Goal: Task Accomplishment & Management: Manage account settings

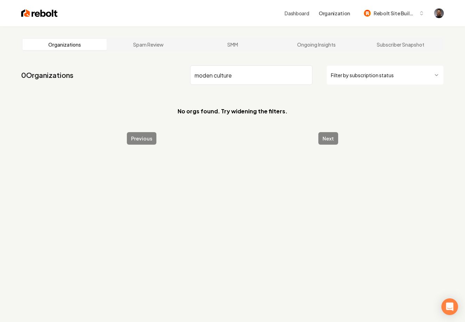
click at [210, 73] on input "moden culture" at bounding box center [251, 74] width 122 height 19
type input "modern culture"
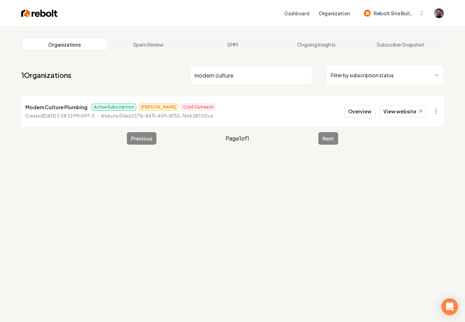
click at [62, 107] on p "Modern Culture Plumbing" at bounding box center [56, 107] width 62 height 8
click at [361, 107] on button "Overview" at bounding box center [359, 111] width 31 height 13
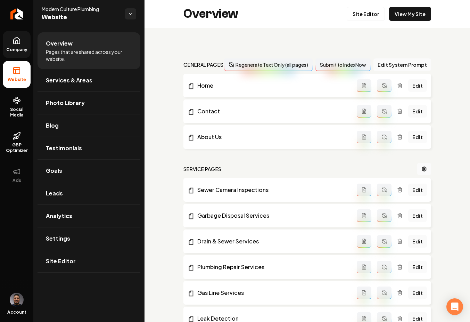
click at [10, 46] on link "Company" at bounding box center [17, 44] width 28 height 27
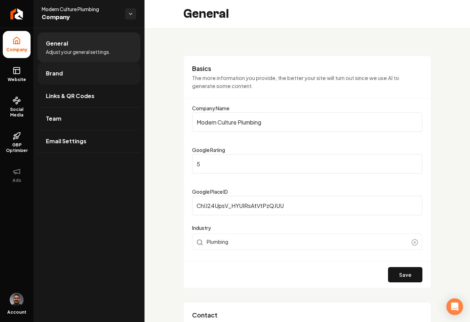
click at [74, 74] on link "Brand" at bounding box center [89, 73] width 103 height 22
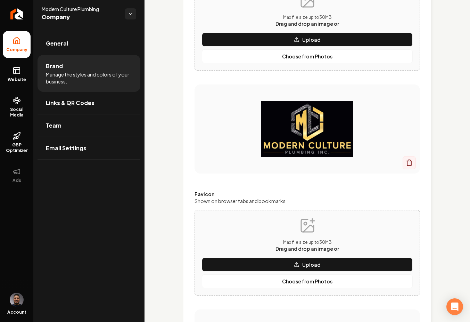
scroll to position [116, 0]
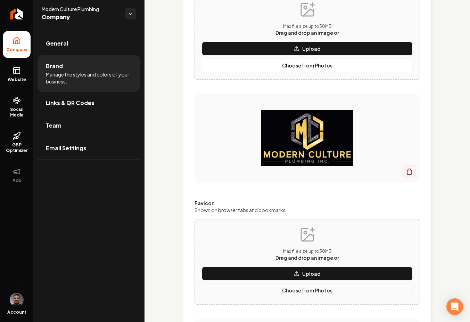
click at [305, 291] on p "Choose from Photos" at bounding box center [307, 290] width 50 height 7
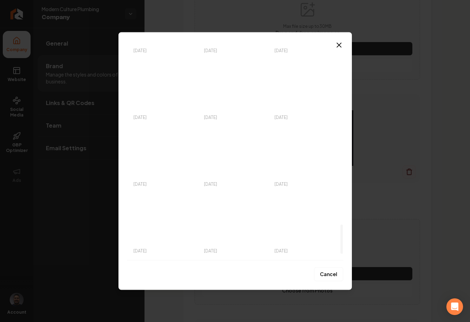
scroll to position [1341, 0]
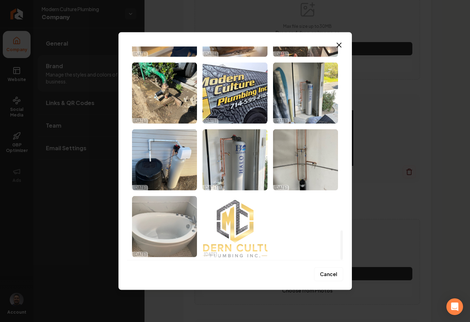
click at [239, 224] on img "Select image image_67f41f81432c476416969c1d.jpeg" at bounding box center [235, 226] width 65 height 61
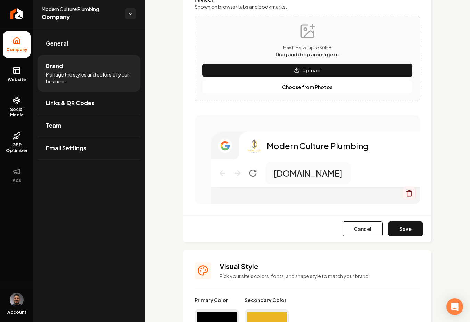
scroll to position [358, 0]
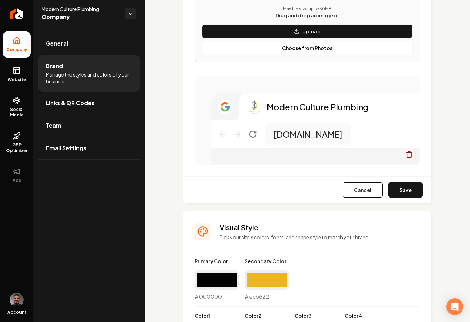
click at [399, 192] on button "Save" at bounding box center [405, 189] width 34 height 15
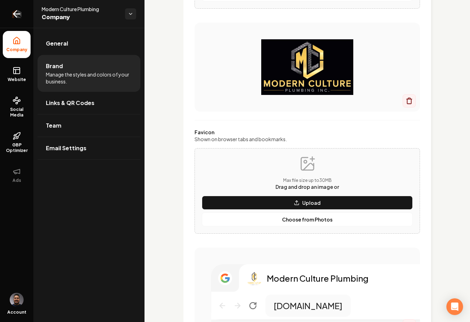
scroll to position [188, 0]
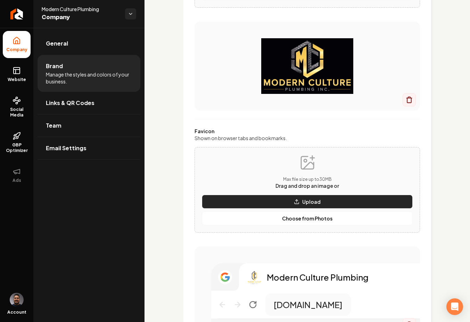
click at [302, 202] on p "Upload" at bounding box center [311, 201] width 18 height 7
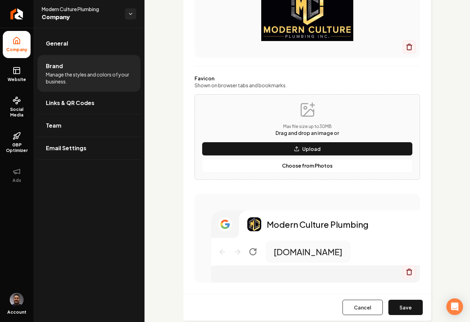
scroll to position [320, 0]
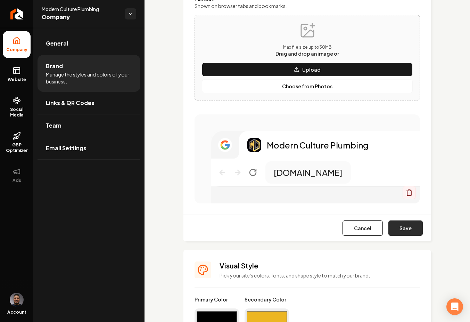
click at [403, 223] on button "Save" at bounding box center [405, 227] width 34 height 15
